Goal: Task Accomplishment & Management: Complete application form

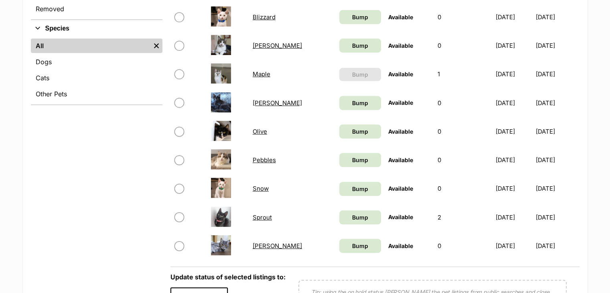
scroll to position [302, 0]
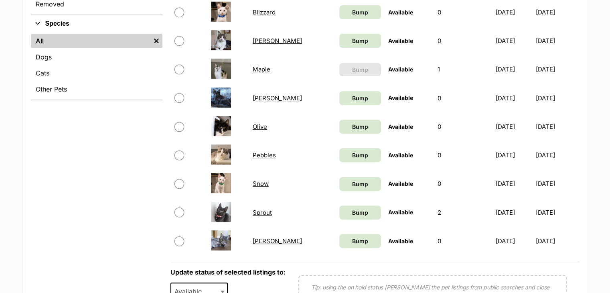
click at [258, 244] on td "Sylvie" at bounding box center [292, 241] width 86 height 28
click at [263, 239] on link "Sylvie" at bounding box center [277, 241] width 49 height 8
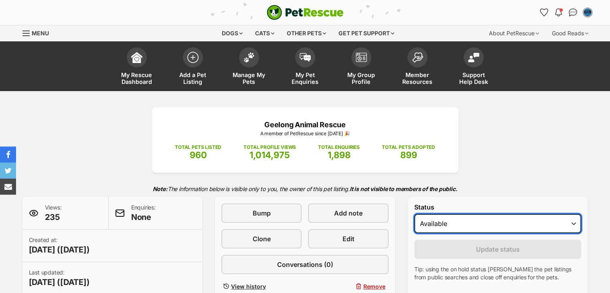
click at [448, 226] on select "Draft Available On hold Adopted" at bounding box center [497, 223] width 167 height 19
select select "rehomed"
click at [414, 214] on select "Draft Available On hold Adopted" at bounding box center [497, 223] width 167 height 19
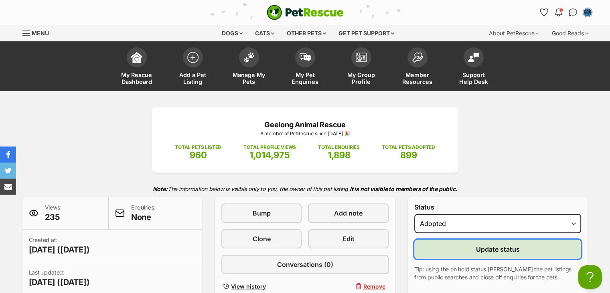
click at [458, 255] on button "Update status" at bounding box center [497, 248] width 167 height 19
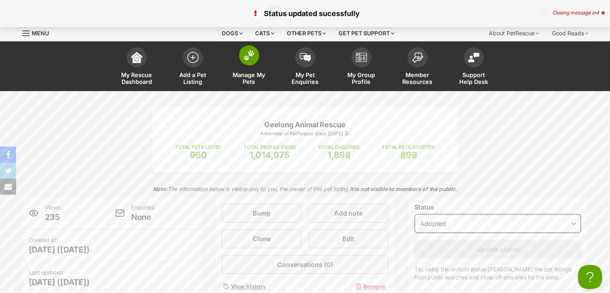
click at [241, 62] on link "Manage My Pets" at bounding box center [249, 67] width 56 height 48
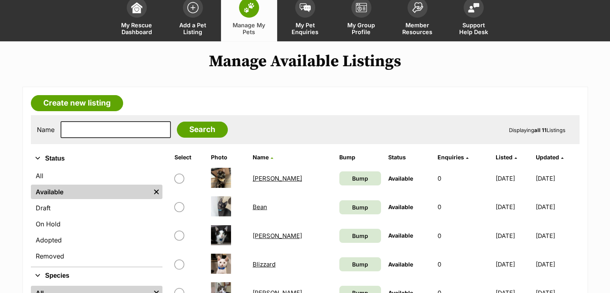
scroll to position [48, 0]
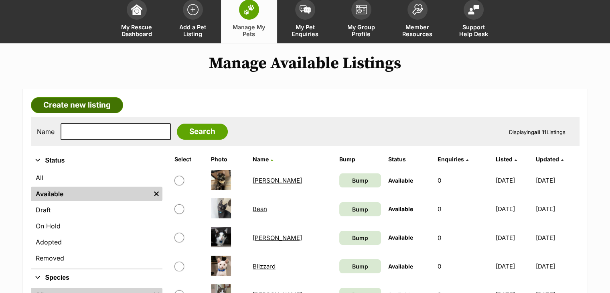
click at [97, 105] on link "Create new listing" at bounding box center [77, 105] width 92 height 16
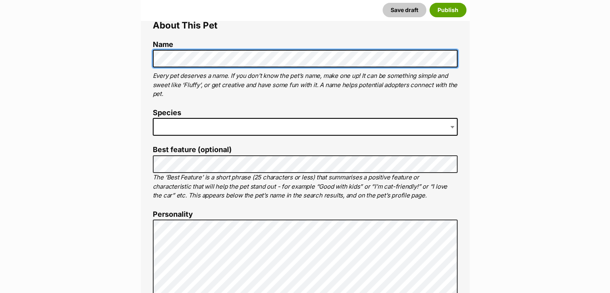
scroll to position [160, 0]
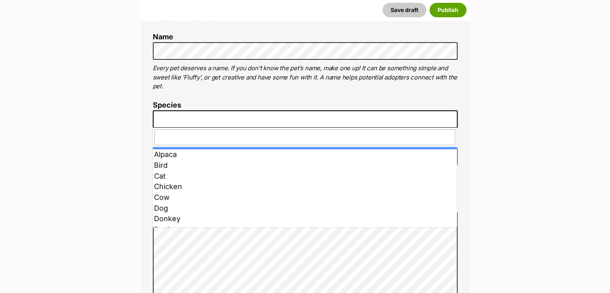
click at [198, 120] on span at bounding box center [305, 119] width 305 height 18
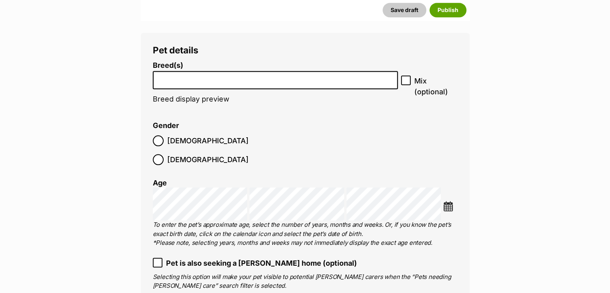
scroll to position [973, 0]
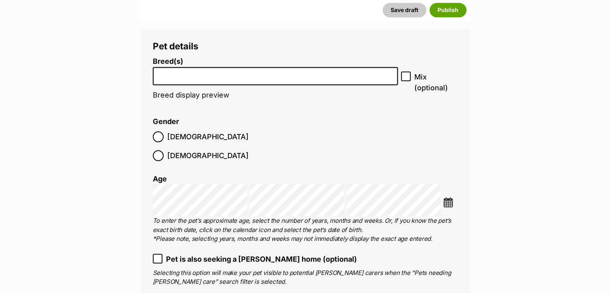
click at [234, 67] on span at bounding box center [275, 76] width 245 height 18
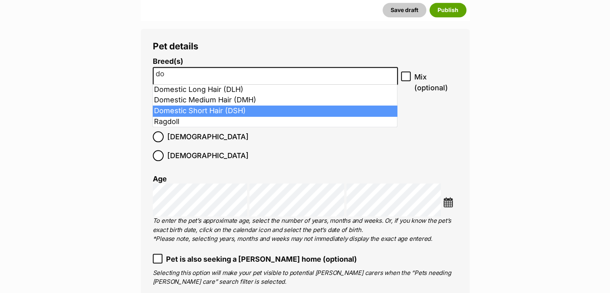
type input "do"
select select "252102"
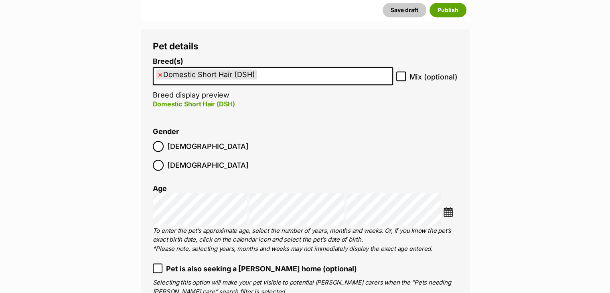
click at [172, 146] on span "Male" at bounding box center [207, 146] width 81 height 11
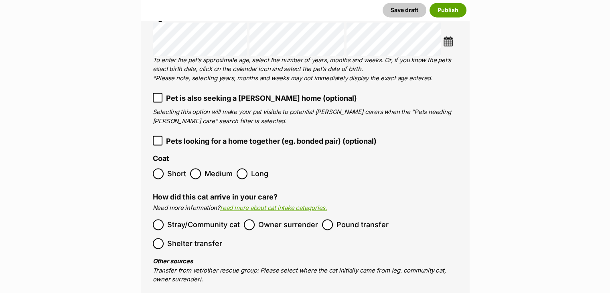
scroll to position [1152, 0]
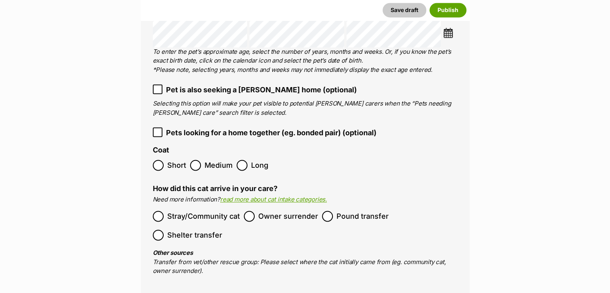
click at [319, 127] on span "Pets looking for a home together (eg. bonded pair) (optional)" at bounding box center [271, 132] width 210 height 11
click at [181, 160] on span "Short" at bounding box center [176, 165] width 19 height 11
click at [362, 210] on span "Pound transfer" at bounding box center [362, 215] width 52 height 11
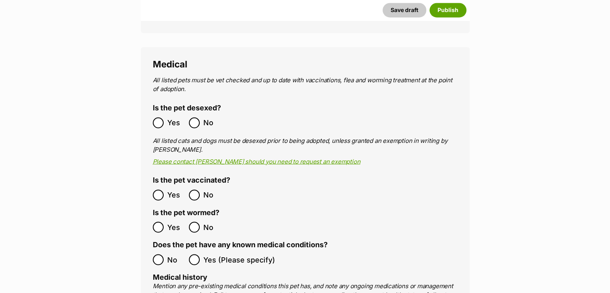
scroll to position [1467, 0]
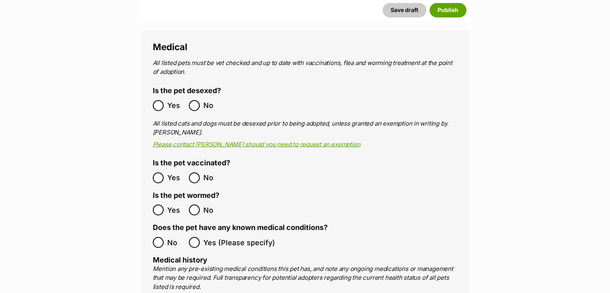
click at [170, 100] on span "Yes" at bounding box center [176, 105] width 18 height 11
click at [164, 237] on label "No" at bounding box center [169, 242] width 32 height 11
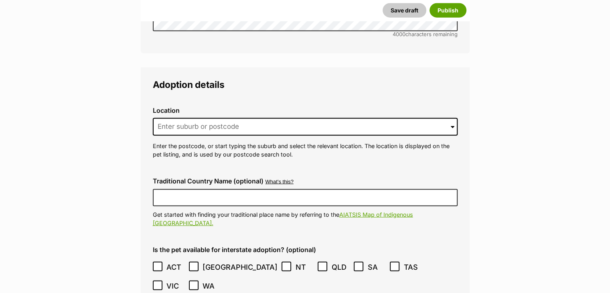
scroll to position [1920, 0]
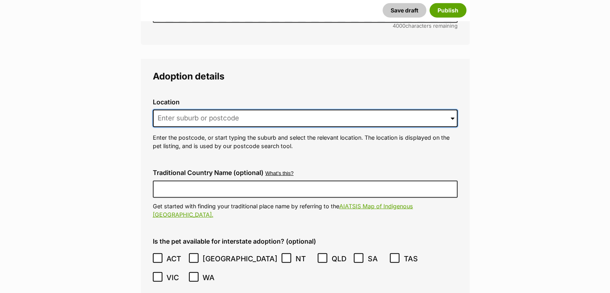
click at [419, 109] on input at bounding box center [305, 118] width 305 height 18
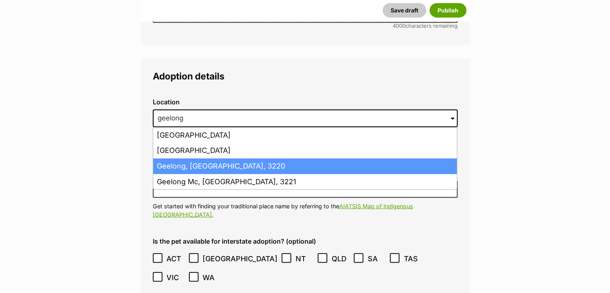
click at [290, 158] on li "Geelong, Victoria, 3220" at bounding box center [305, 166] width 304 height 16
type input "Geelong, Victoria, 3220"
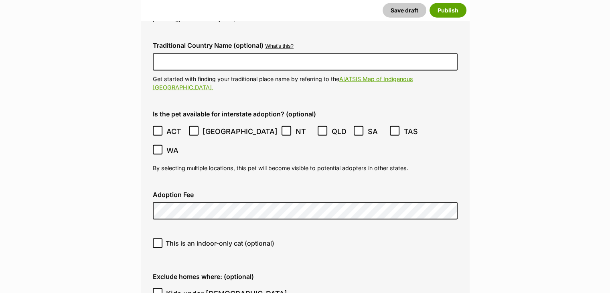
scroll to position [2091, 0]
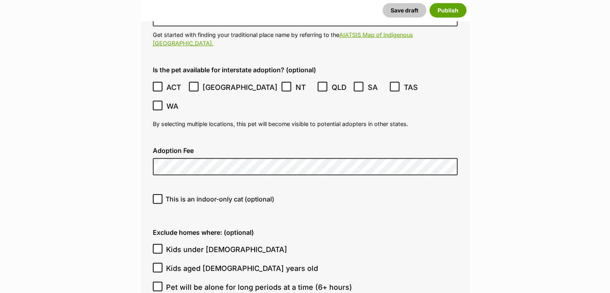
click at [233, 194] on span "This is an indoor-only cat (optional)" at bounding box center [220, 199] width 109 height 10
click at [162, 194] on input "This is an indoor-only cat (optional)" at bounding box center [158, 199] width 10 height 10
checkbox input "true"
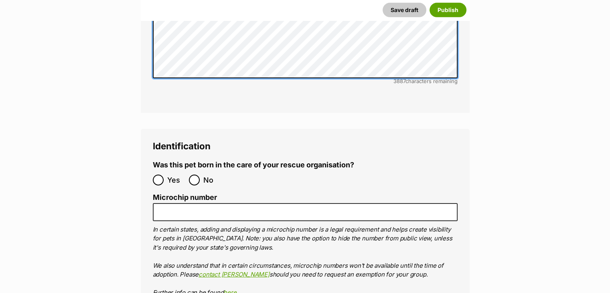
scroll to position [2645, 0]
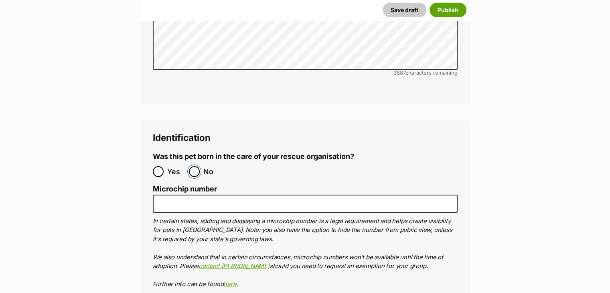
click at [196, 166] on input "No" at bounding box center [194, 171] width 11 height 11
radio input "true"
click at [191, 217] on p "In certain states, adding and displaying a microchip number is a legal requirem…" at bounding box center [305, 253] width 305 height 72
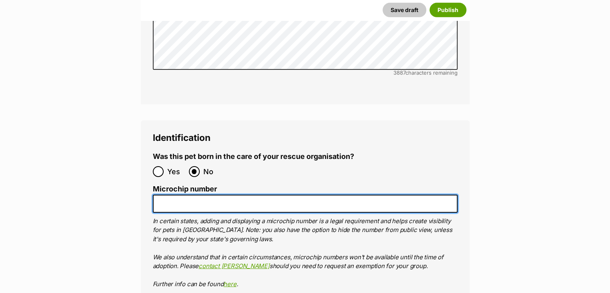
click at [181, 194] on input "Microchip number" at bounding box center [305, 203] width 305 height 18
paste input "956000014707760"
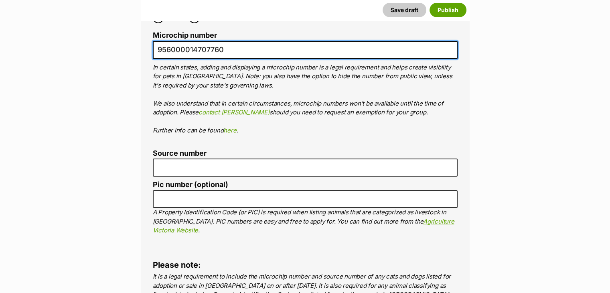
scroll to position [2807, 0]
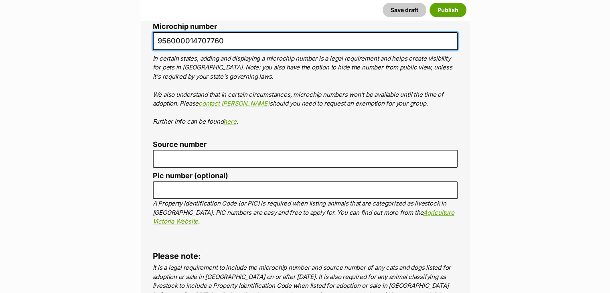
type input "956000014707760"
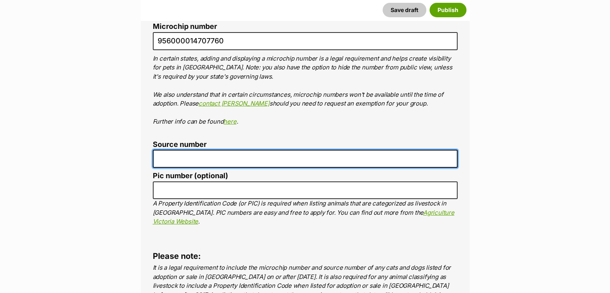
click at [356, 150] on input "Source number" at bounding box center [305, 159] width 305 height 18
type input "RE100238"
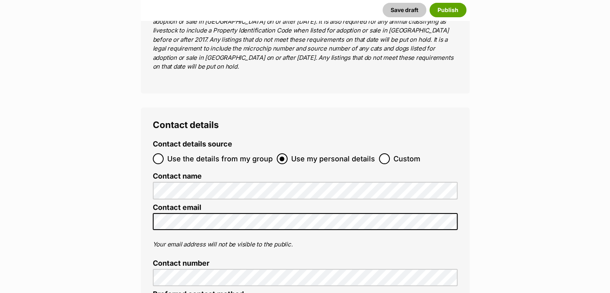
scroll to position [3080, 0]
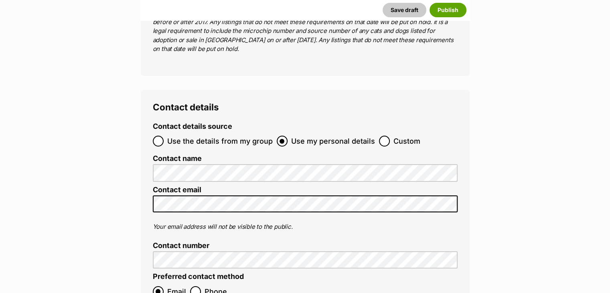
click at [399, 136] on span "Custom" at bounding box center [406, 141] width 27 height 11
click at [390, 136] on input "Custom" at bounding box center [384, 141] width 11 height 11
radio input "true"
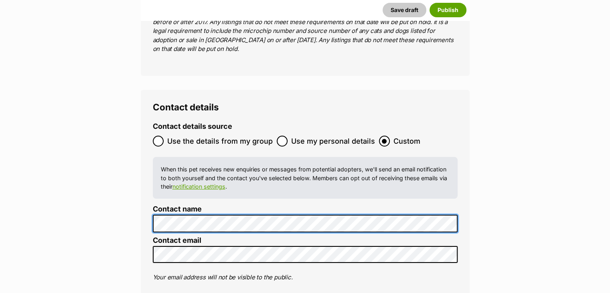
click at [149, 143] on div "Contact details Contact details source Use the details from my group Use my per…" at bounding box center [305, 252] width 329 height 325
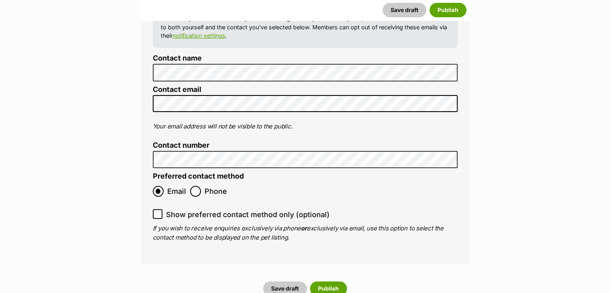
scroll to position [3258, 0]
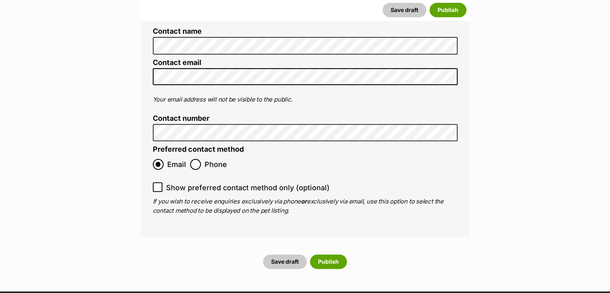
click at [257, 182] on span "Show preferred contact method only (optional)" at bounding box center [248, 187] width 164 height 11
click at [162, 182] on input "Show preferred contact method only (optional)" at bounding box center [158, 187] width 10 height 10
checkbox input "true"
click at [330, 254] on button "Publish" at bounding box center [328, 261] width 37 height 14
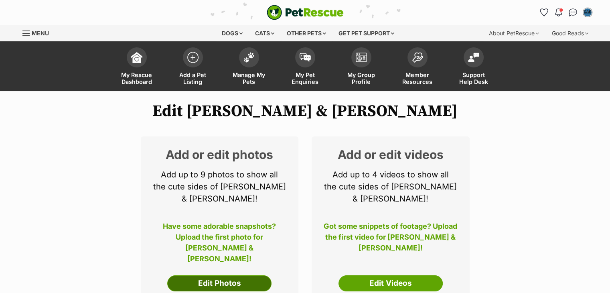
click at [231, 275] on link "Edit Photos" at bounding box center [219, 283] width 104 height 16
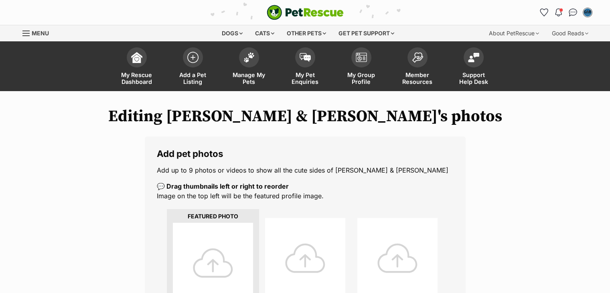
click at [228, 243] on div at bounding box center [213, 263] width 80 height 80
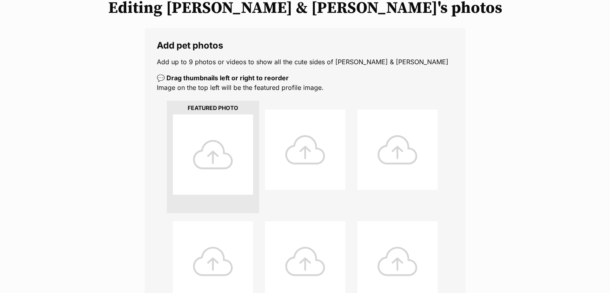
scroll to position [124, 0]
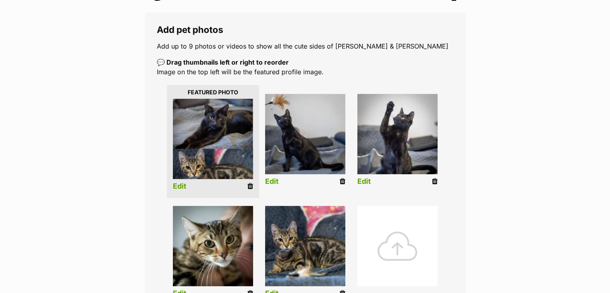
click at [177, 186] on link "Edit" at bounding box center [180, 186] width 14 height 8
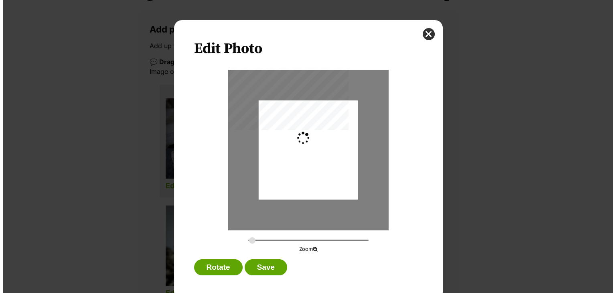
scroll to position [0, 0]
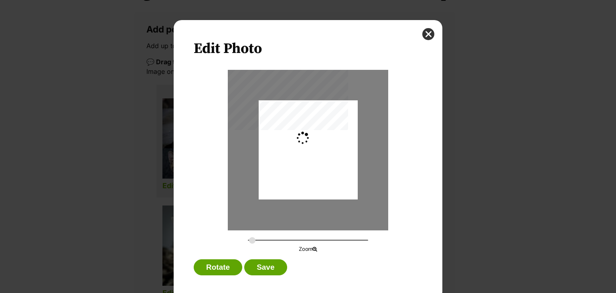
type input "0.2744"
drag, startPoint x: 315, startPoint y: 160, endPoint x: 316, endPoint y: 169, distance: 8.9
click at [316, 169] on div "Dialog Window - Close (Press escape to close)" at bounding box center [308, 158] width 99 height 123
click at [260, 272] on button "Save" at bounding box center [265, 267] width 42 height 16
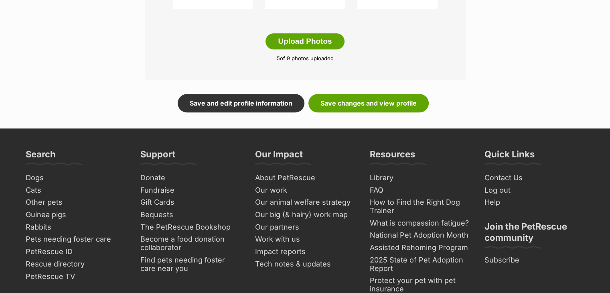
scroll to position [491, 0]
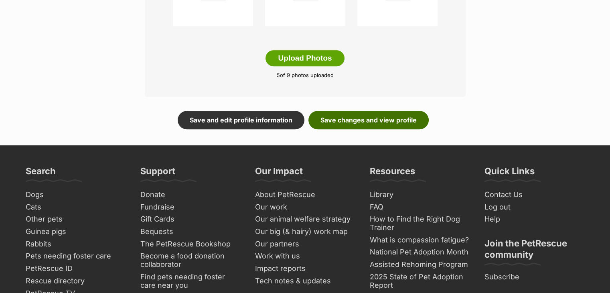
click at [374, 117] on link "Save changes and view profile" at bounding box center [368, 120] width 120 height 18
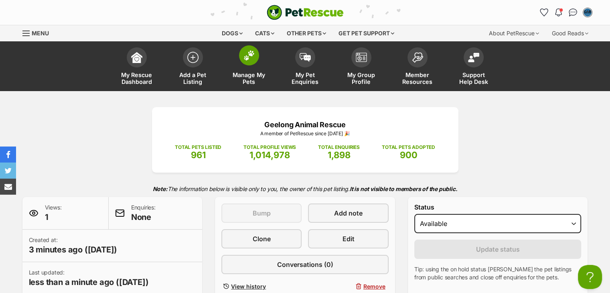
click at [248, 61] on span at bounding box center [249, 55] width 20 height 20
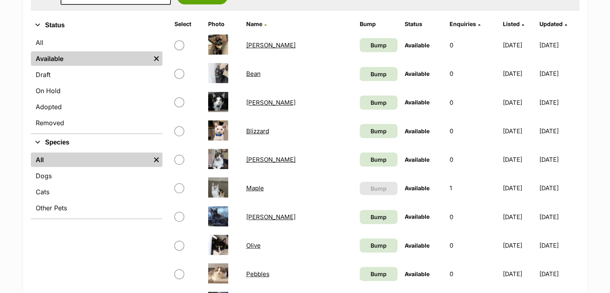
scroll to position [182, 0]
